Goal: Task Accomplishment & Management: Manage account settings

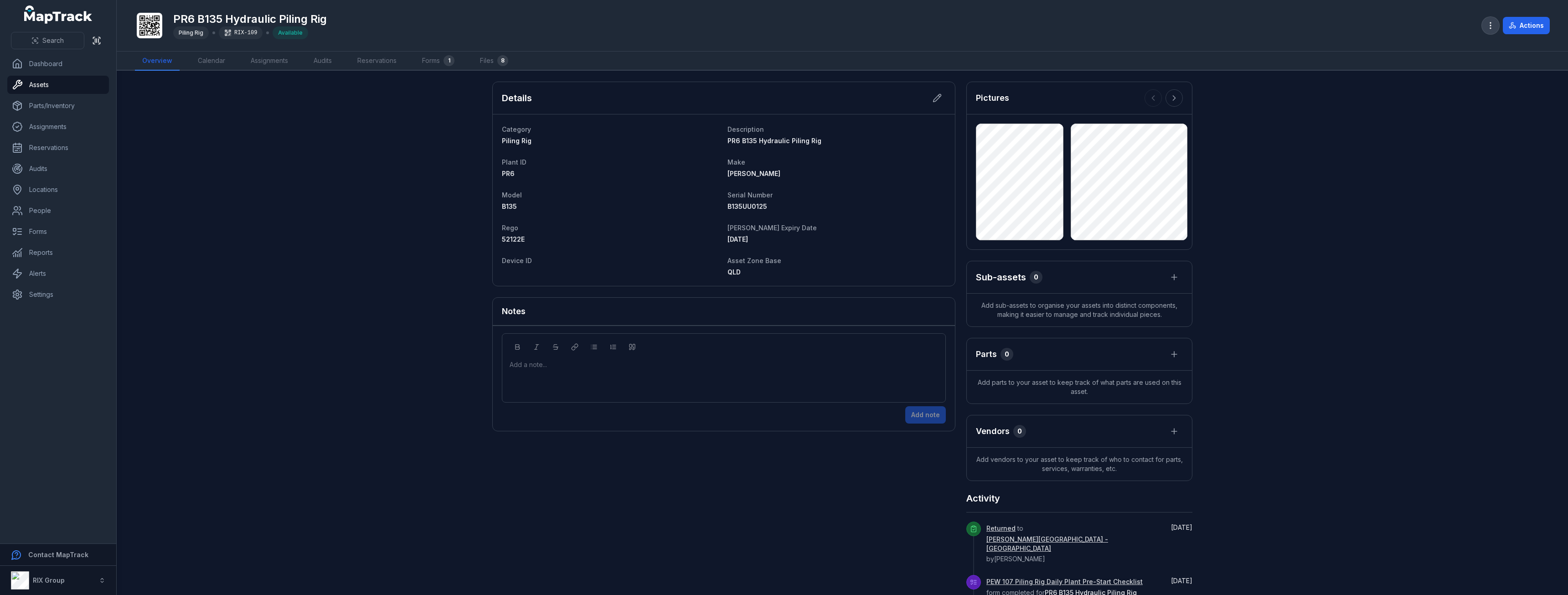
click at [1493, 24] on icon "button" at bounding box center [1490, 25] width 9 height 9
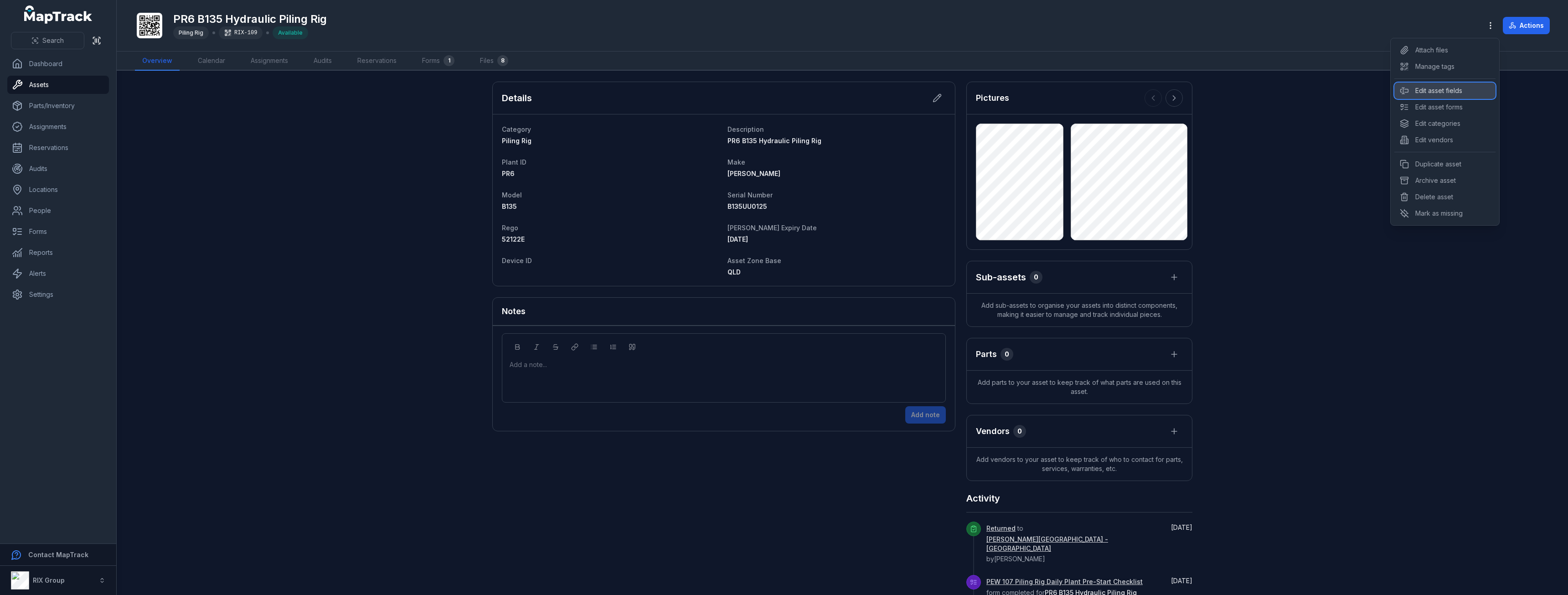
click at [1471, 90] on div "Edit asset fields" at bounding box center [1445, 91] width 101 height 16
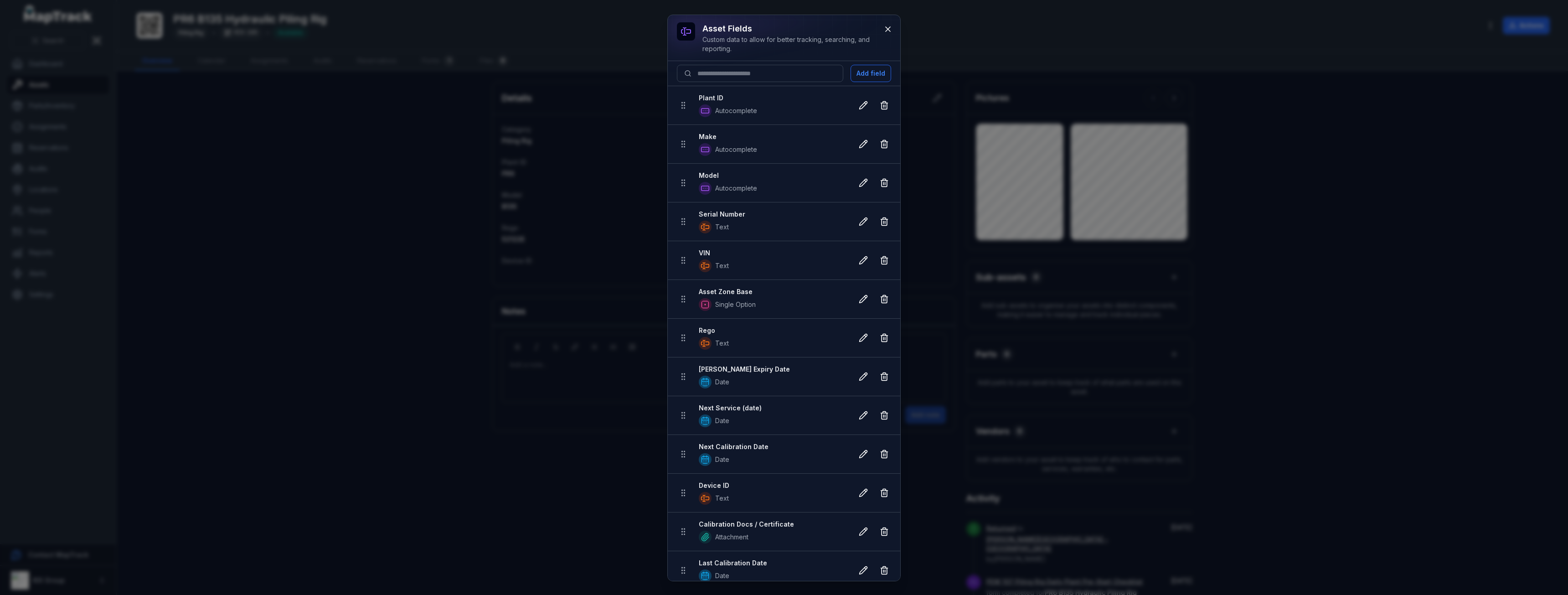
scroll to position [9, 0]
click at [764, 294] on span "Single Option" at bounding box center [772, 296] width 147 height 13
click at [685, 290] on icon at bounding box center [683, 290] width 9 height 9
drag, startPoint x: 685, startPoint y: 290, endPoint x: 687, endPoint y: 280, distance: 10.2
click at [687, 280] on ul "Plant ID Autocomplete Make Autocomplete Model Autocomplete Serial Number Text V…" at bounding box center [784, 329] width 233 height 504
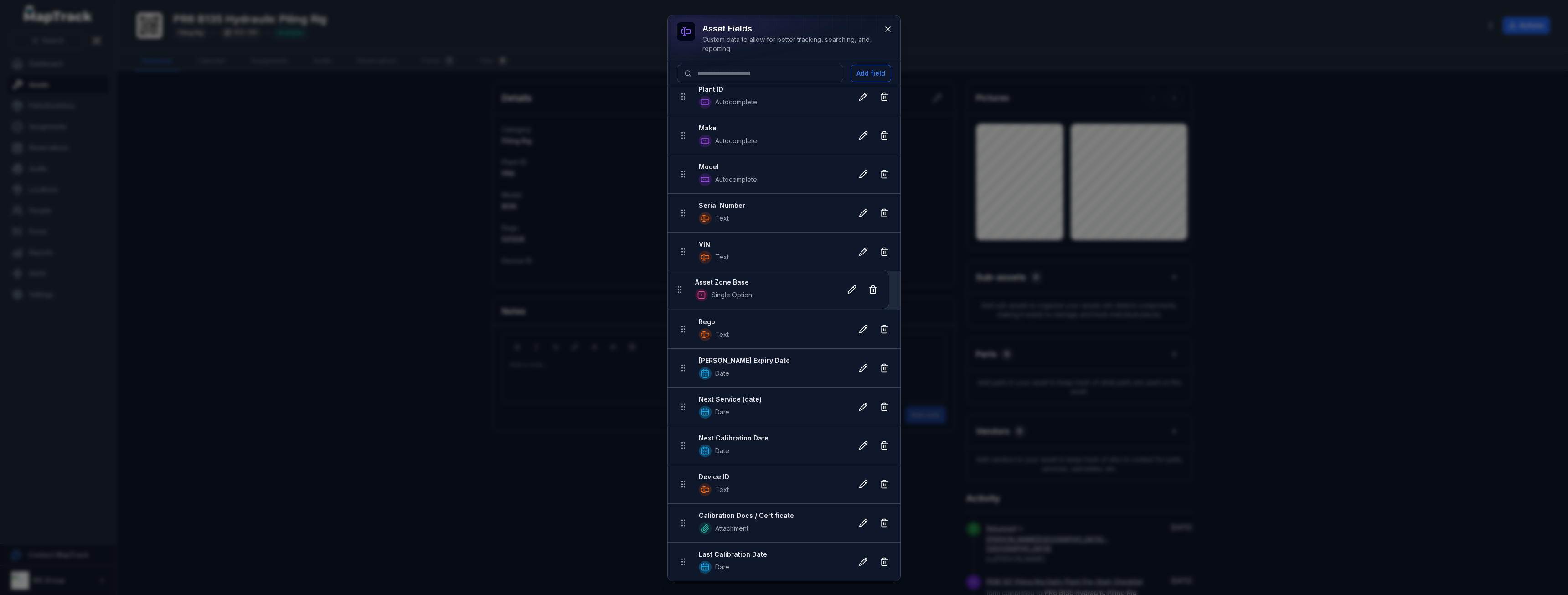
drag, startPoint x: 684, startPoint y: 290, endPoint x: 680, endPoint y: 284, distance: 7.2
click at [680, 284] on ul "Plant ID Autocomplete Make Autocomplete Model Autocomplete Serial Number Text V…" at bounding box center [784, 329] width 233 height 504
click at [859, 292] on icon at bounding box center [863, 290] width 9 height 9
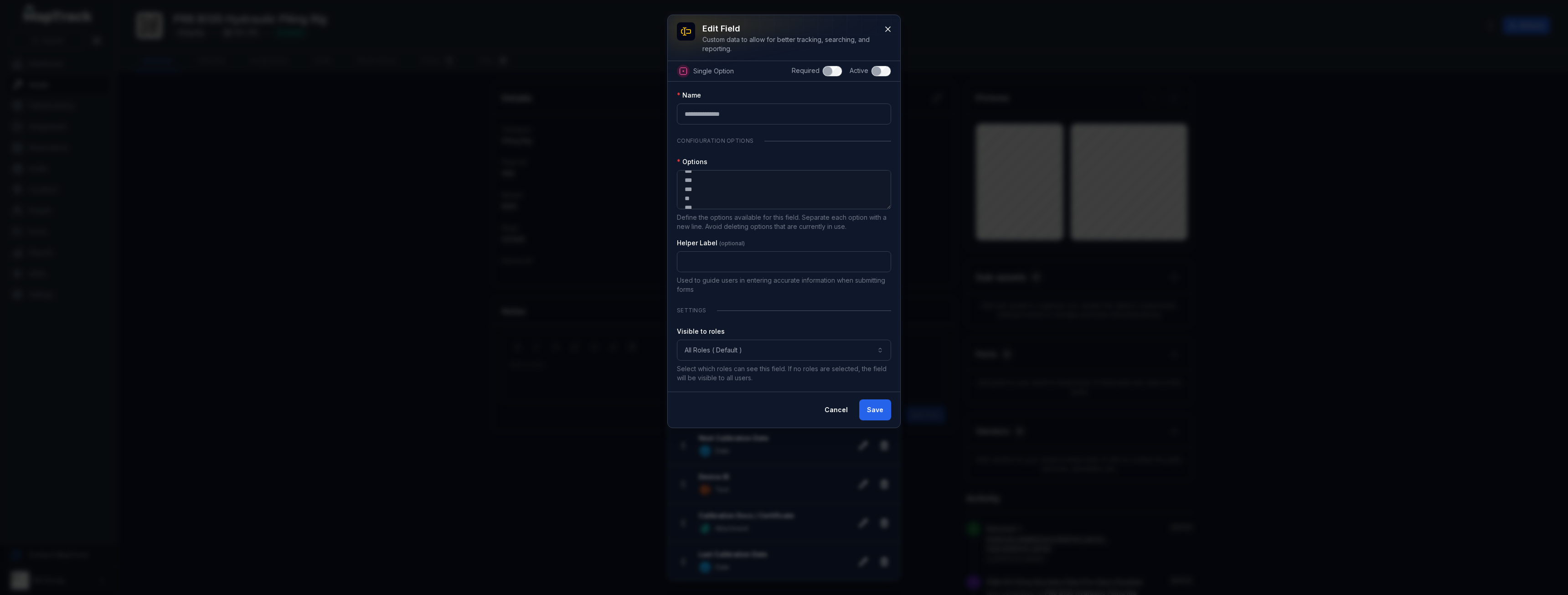
scroll to position [0, 0]
click at [727, 111] on input "**********" at bounding box center [784, 114] width 214 height 21
click at [762, 201] on textarea "*** *** *** ** *** **" at bounding box center [784, 189] width 214 height 39
click at [691, 183] on textarea "*** *** *** ** *** **" at bounding box center [784, 189] width 214 height 39
click at [889, 30] on icon at bounding box center [887, 29] width 4 height 4
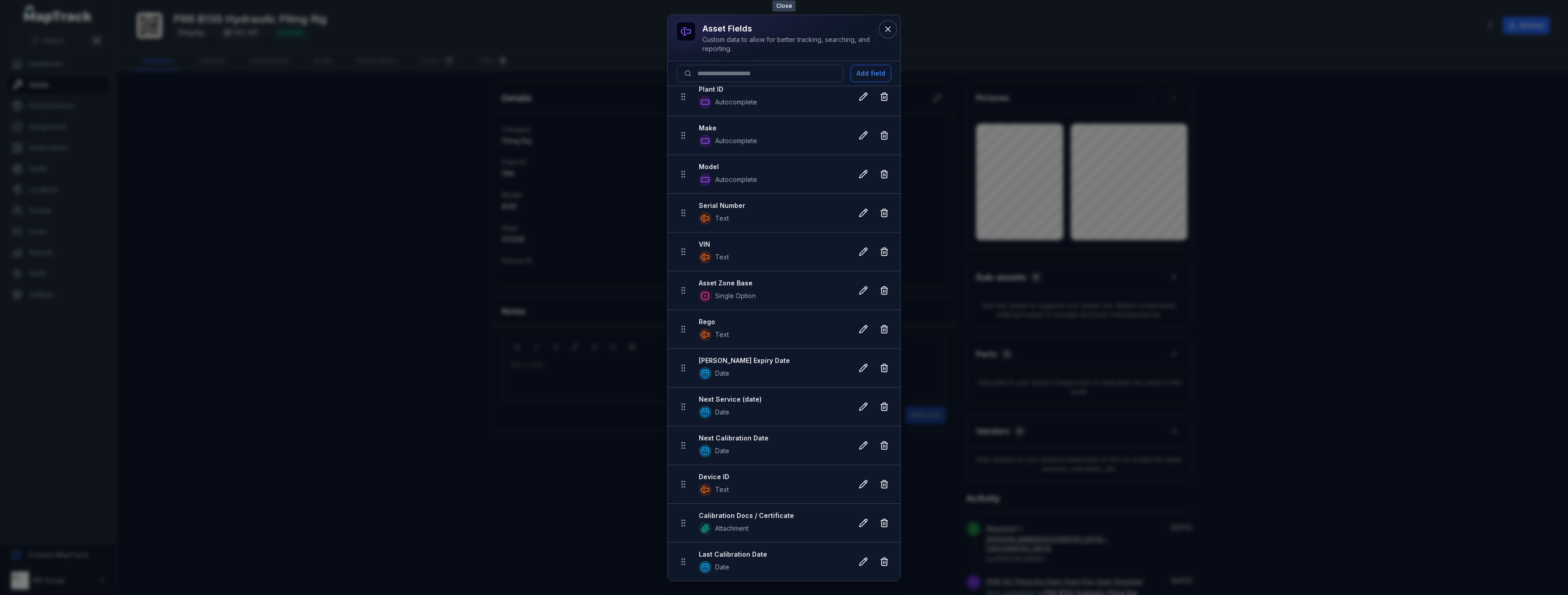
click at [889, 30] on icon at bounding box center [887, 29] width 4 height 4
